Goal: Navigation & Orientation: Find specific page/section

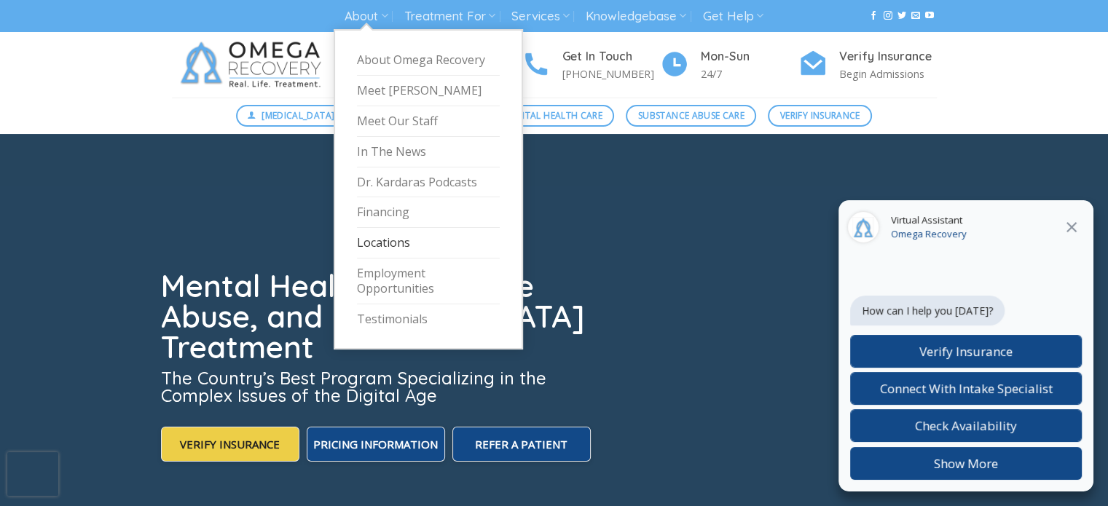
click at [382, 243] on link "Locations" at bounding box center [428, 243] width 143 height 31
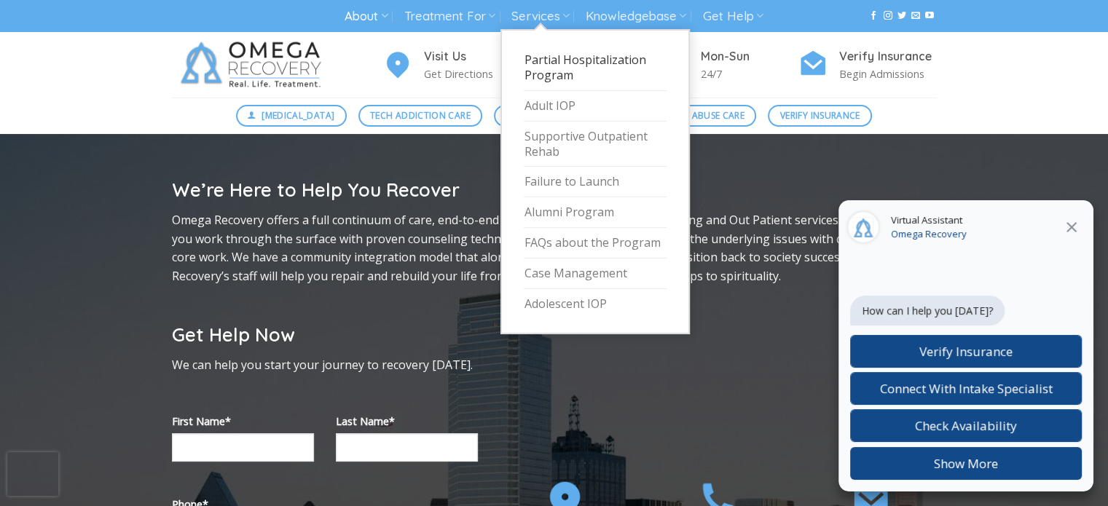
click at [543, 63] on link "Partial Hospitalization Program" at bounding box center [595, 68] width 143 height 46
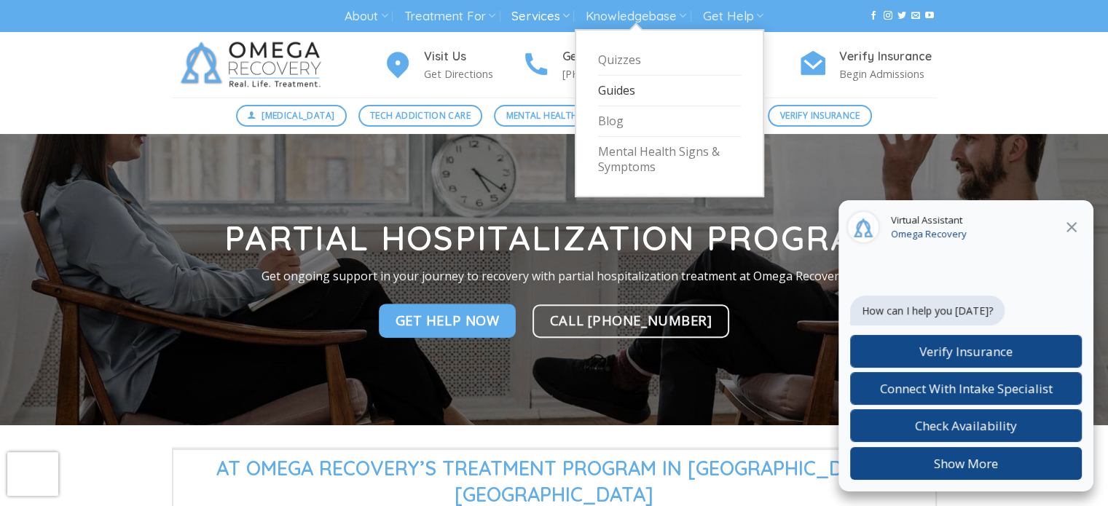
click at [618, 90] on link "Guides" at bounding box center [669, 91] width 143 height 31
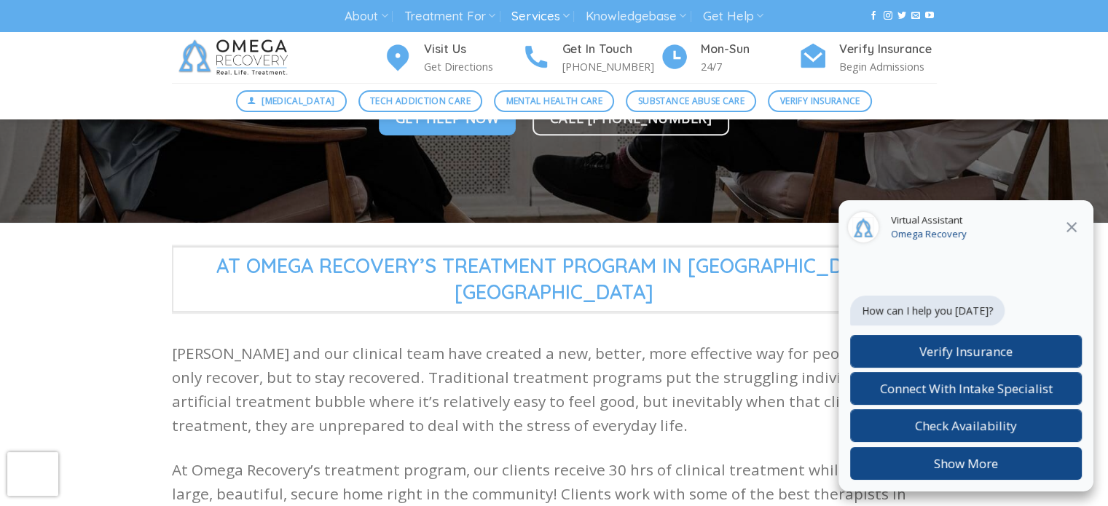
scroll to position [218, 0]
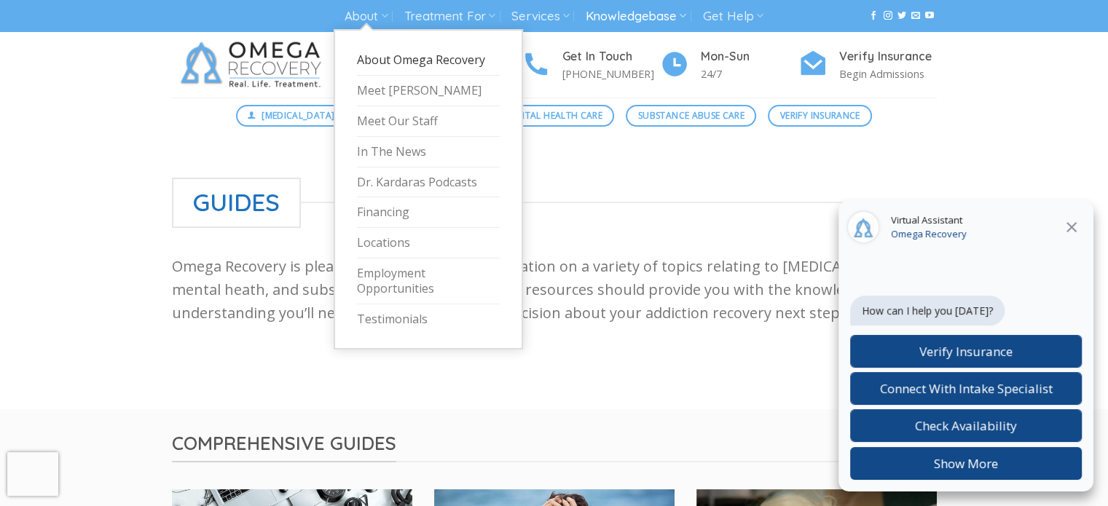
click at [382, 58] on link "About Omega Recovery" at bounding box center [428, 60] width 143 height 31
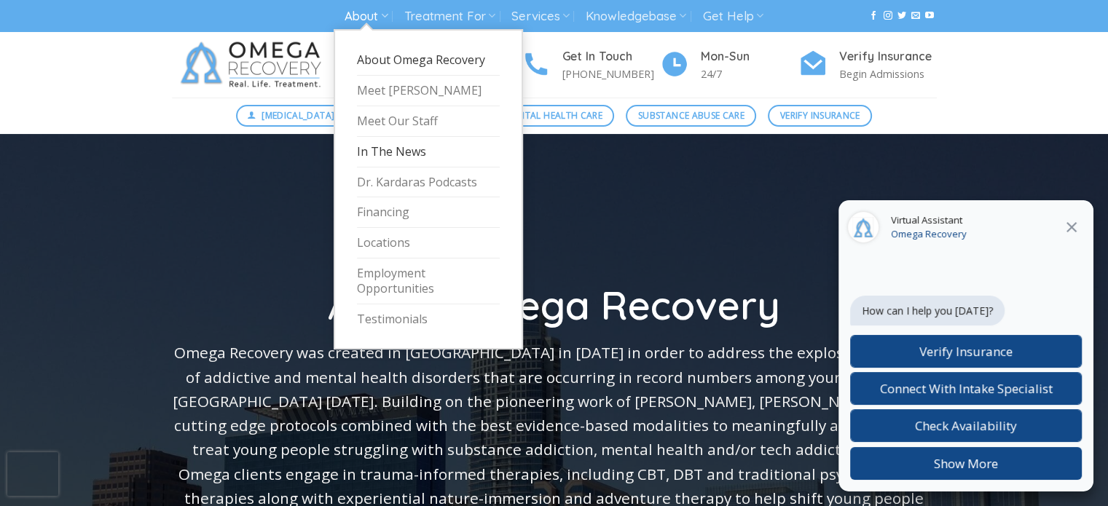
click at [387, 154] on link "In The News" at bounding box center [428, 152] width 143 height 31
click at [389, 154] on link "In The News" at bounding box center [428, 152] width 143 height 31
click at [391, 148] on link "In The News" at bounding box center [428, 152] width 143 height 31
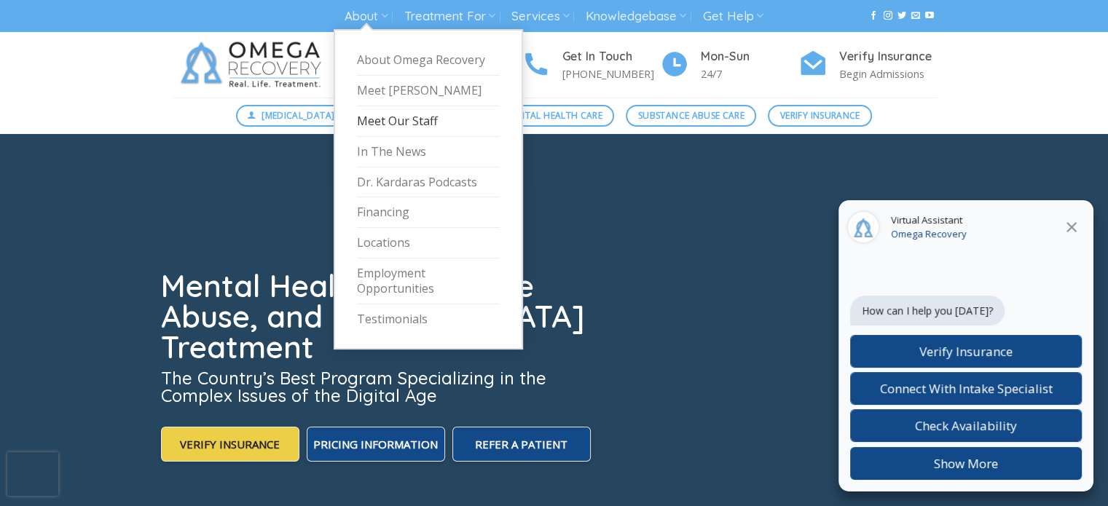
click at [374, 120] on link "Meet Our Staff" at bounding box center [428, 121] width 143 height 31
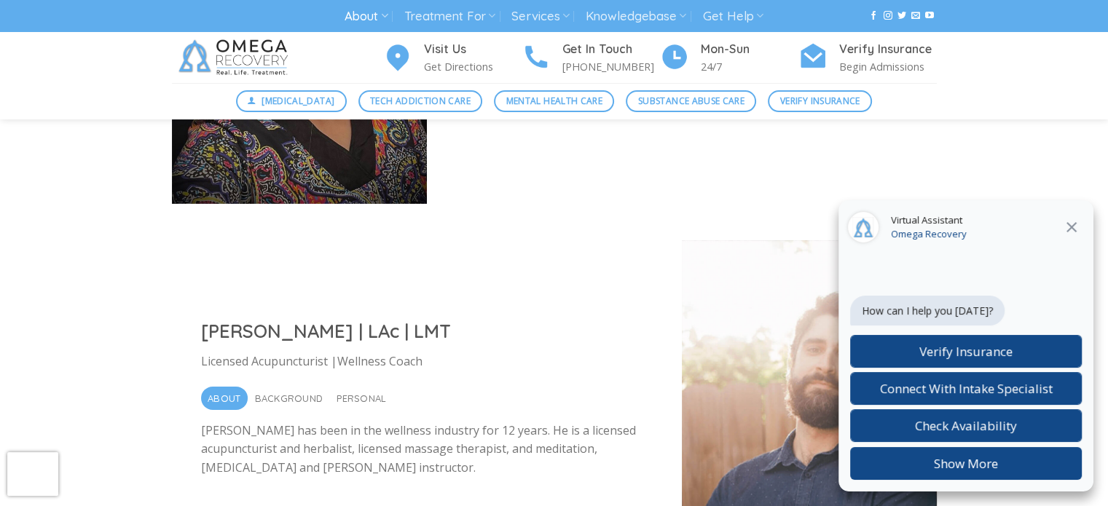
scroll to position [4734, 0]
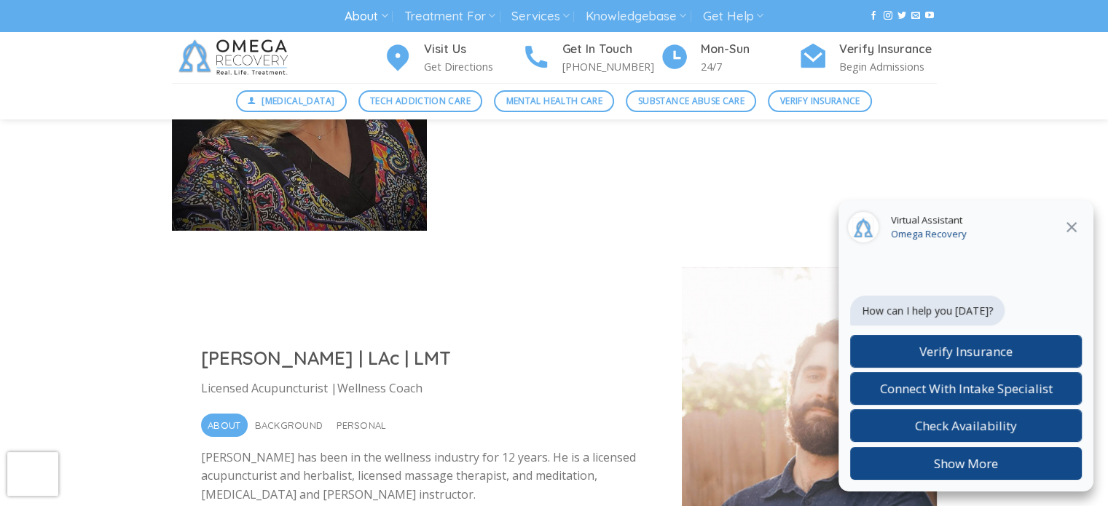
click at [1073, 227] on icon at bounding box center [1071, 226] width 17 height 17
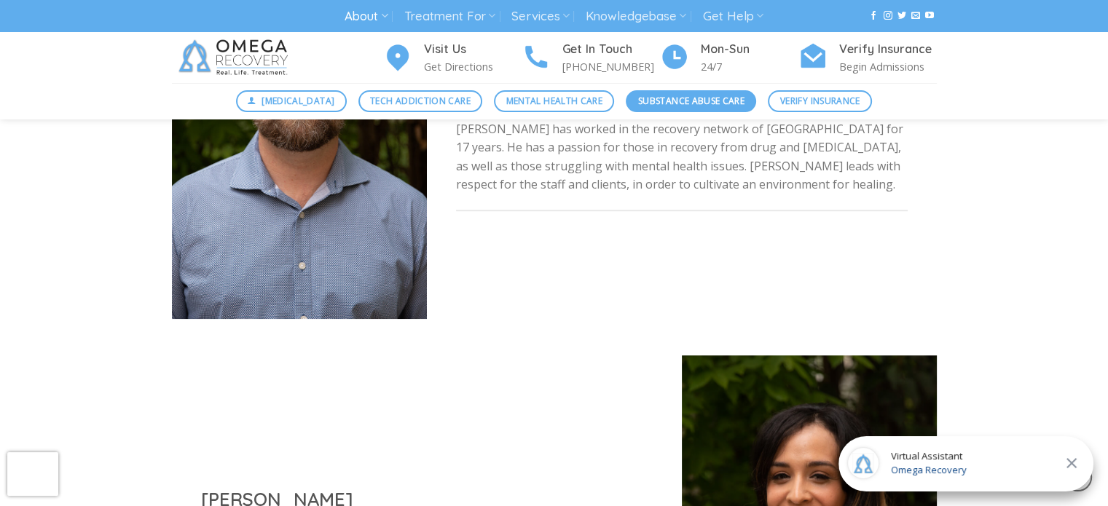
scroll to position [1092, 0]
